Goal: Navigation & Orientation: Find specific page/section

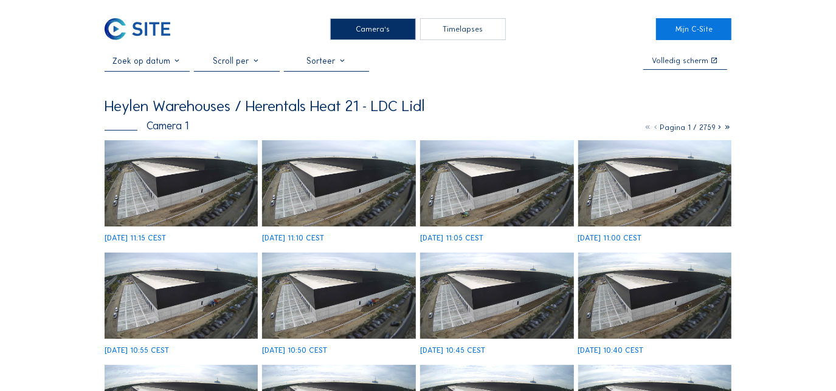
click at [381, 29] on div "Camera's" at bounding box center [372, 29] width 85 height 22
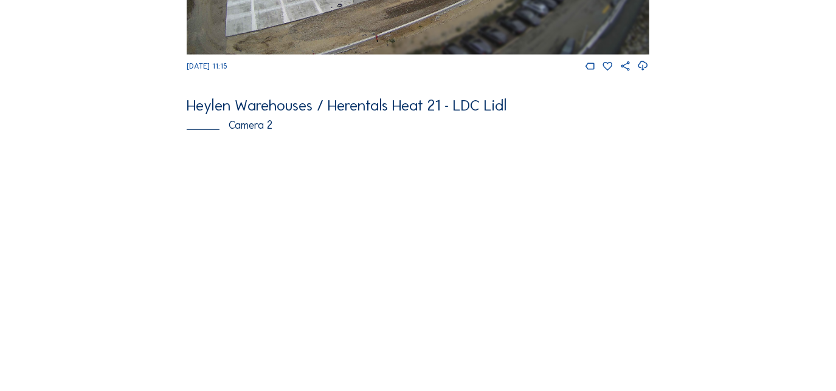
scroll to position [331, 0]
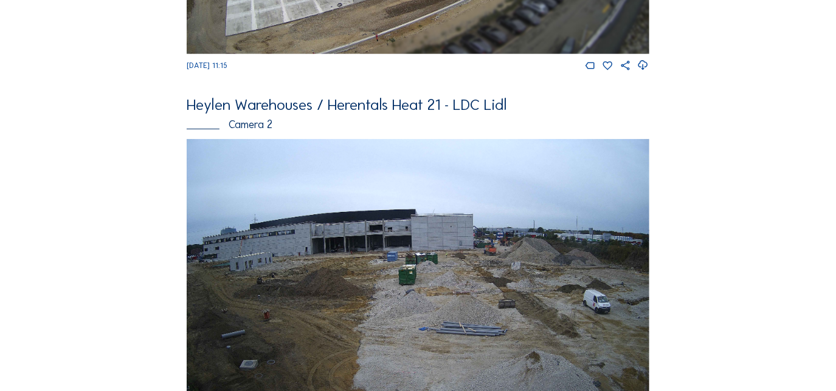
click at [421, 252] on img at bounding box center [418, 269] width 462 height 260
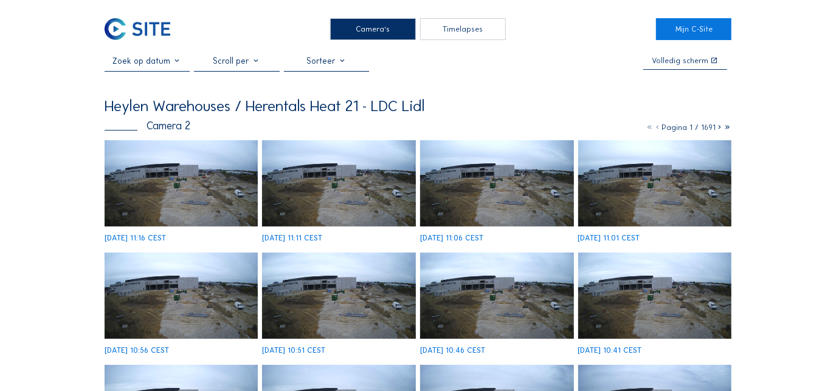
click at [199, 193] on img at bounding box center [181, 183] width 153 height 86
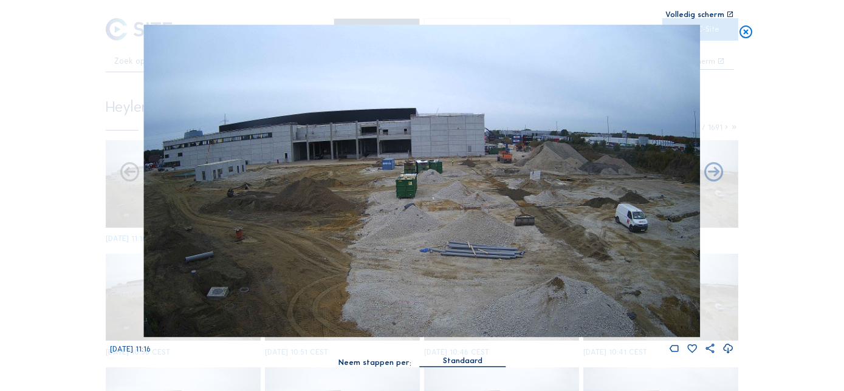
click at [746, 29] on icon at bounding box center [746, 33] width 15 height 16
